Goal: Find specific page/section: Find specific page/section

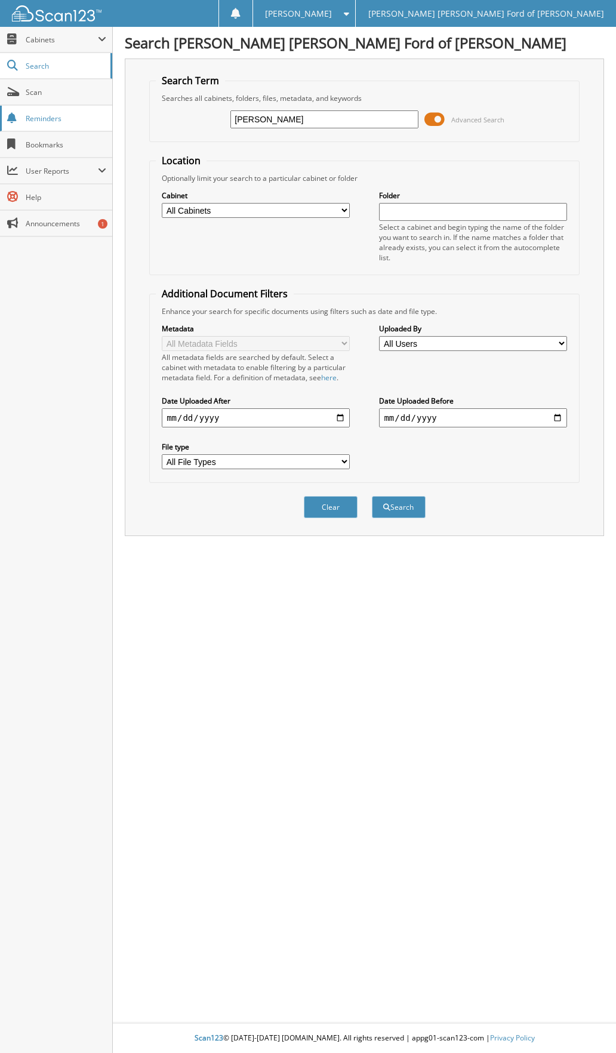
type input "[PERSON_NAME]"
click at [372, 496] on button "Search" at bounding box center [399, 507] width 54 height 22
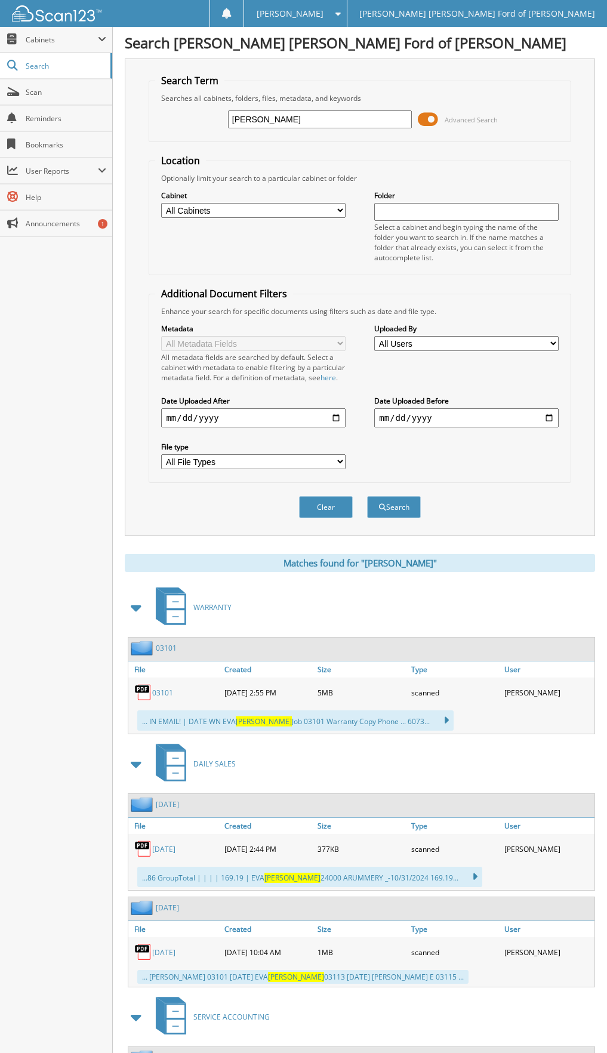
click at [159, 698] on link "03101" at bounding box center [162, 693] width 21 height 10
click at [172, 854] on link "10/31/2024" at bounding box center [163, 849] width 23 height 10
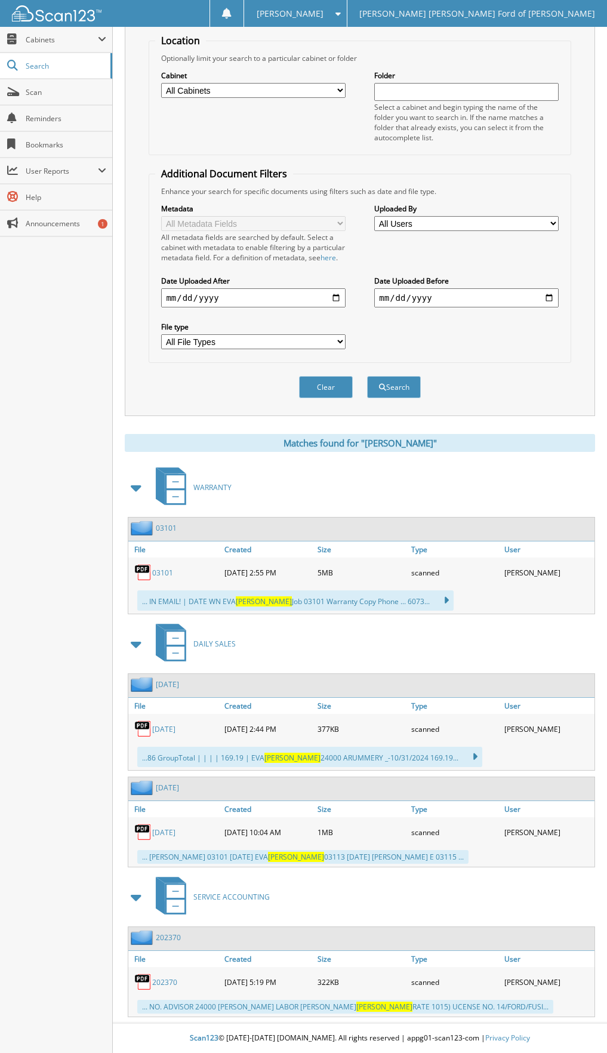
scroll to position [131, 0]
click at [165, 983] on link "202370" at bounding box center [164, 982] width 25 height 10
